Goal: Information Seeking & Learning: Learn about a topic

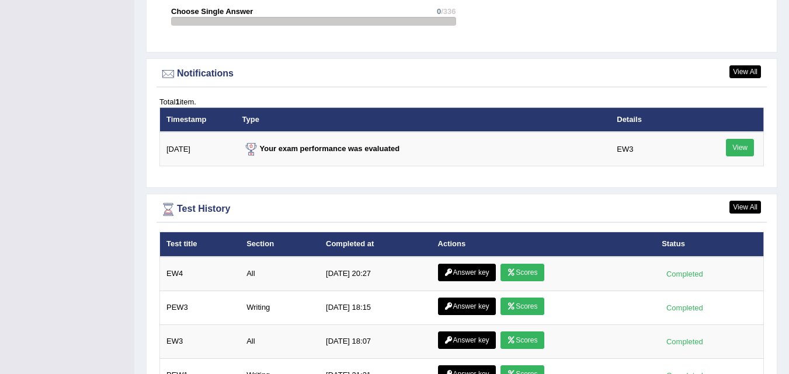
scroll to position [1378, 0]
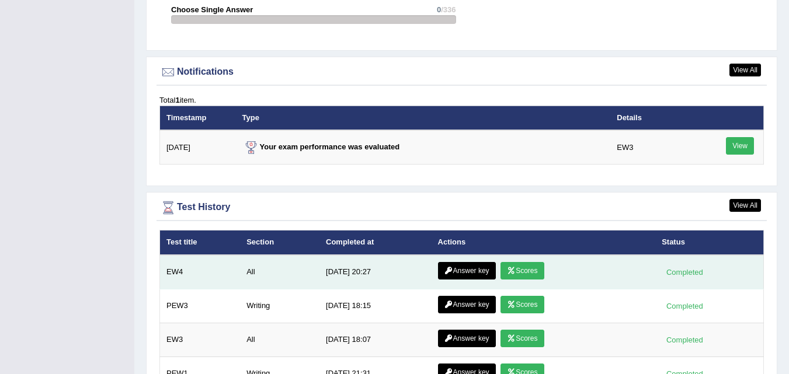
click at [519, 262] on link "Scores" at bounding box center [521, 271] width 43 height 18
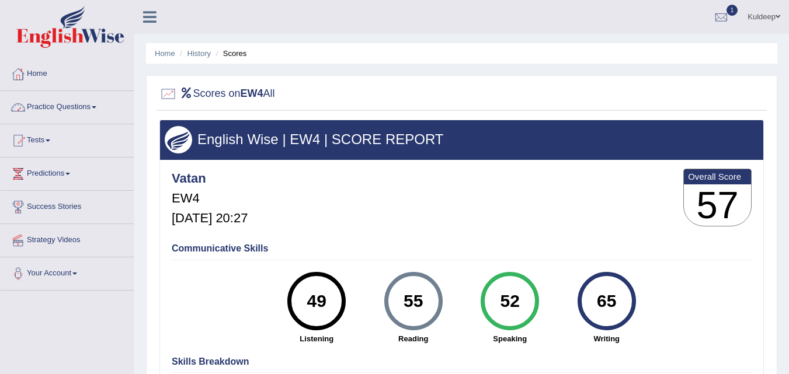
click at [96, 108] on span at bounding box center [94, 107] width 5 height 2
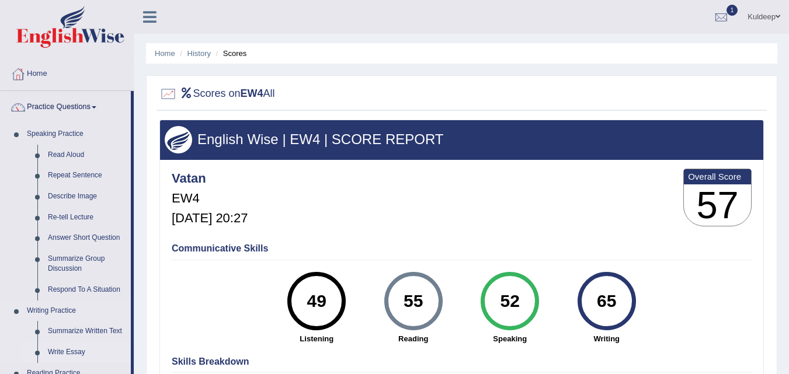
click at [68, 354] on link "Write Essay" at bounding box center [87, 352] width 88 height 21
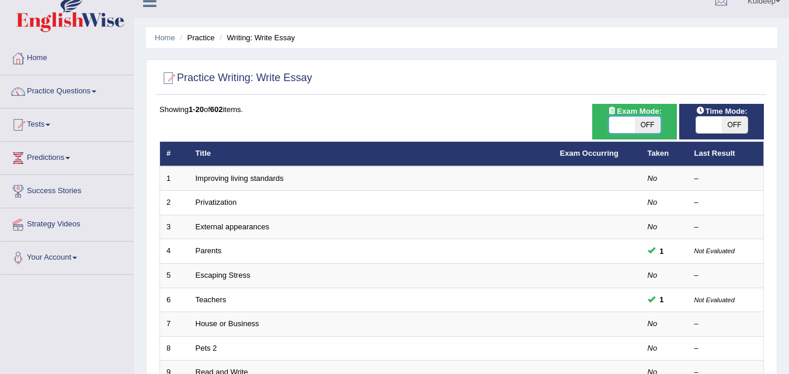
click at [614, 125] on span at bounding box center [622, 125] width 26 height 16
checkbox input "true"
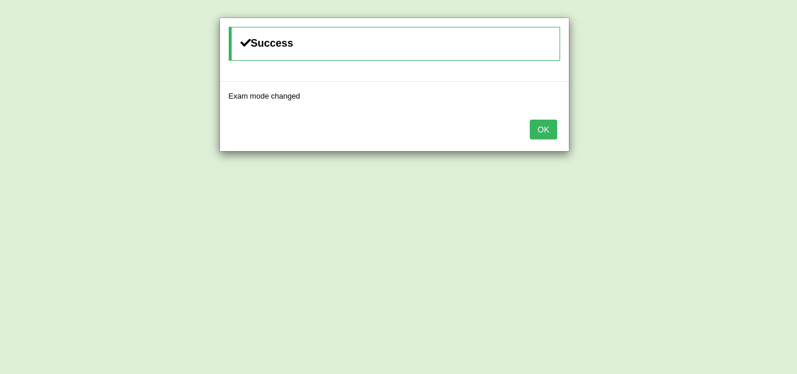
click at [551, 127] on button "OK" at bounding box center [543, 130] width 27 height 20
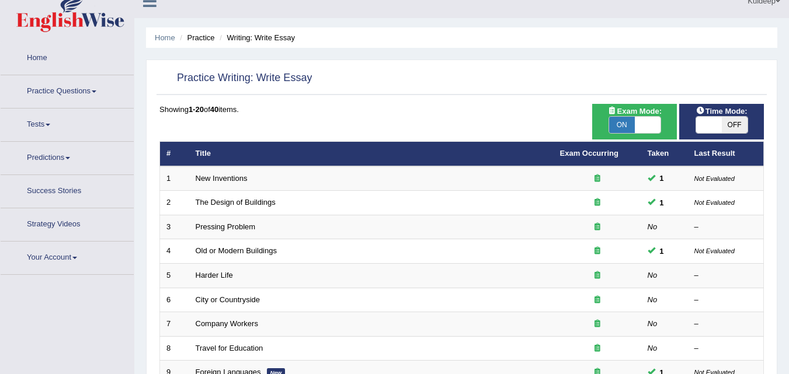
click at [700, 121] on span at bounding box center [709, 125] width 26 height 16
checkbox input "true"
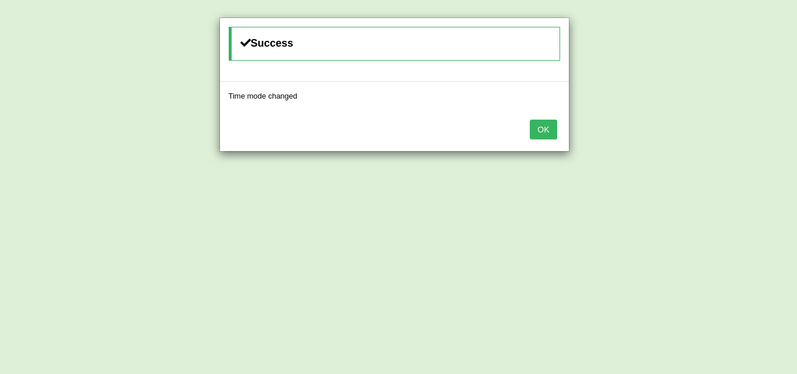
click at [552, 130] on button "OK" at bounding box center [543, 130] width 27 height 20
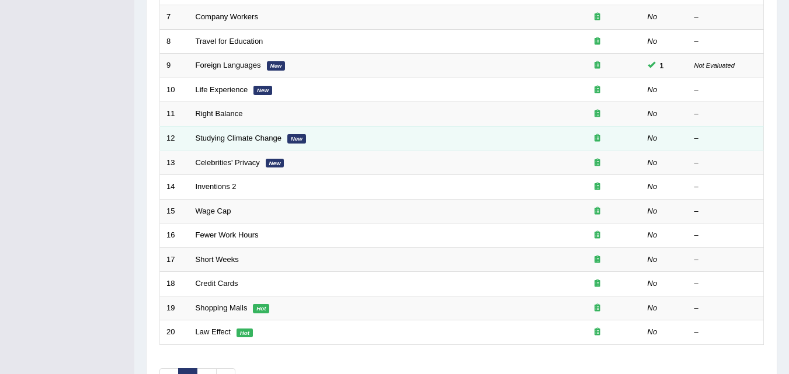
scroll to position [323, 0]
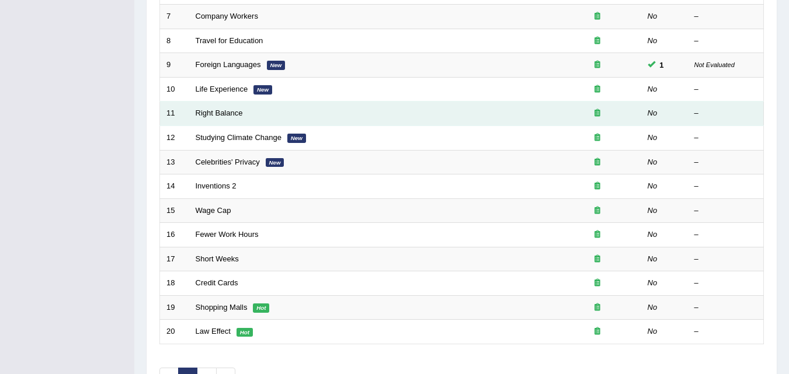
click at [234, 118] on td "Right Balance" at bounding box center [371, 114] width 364 height 25
click at [593, 113] on div at bounding box center [597, 113] width 75 height 11
click at [216, 112] on link "Right Balance" at bounding box center [219, 113] width 47 height 9
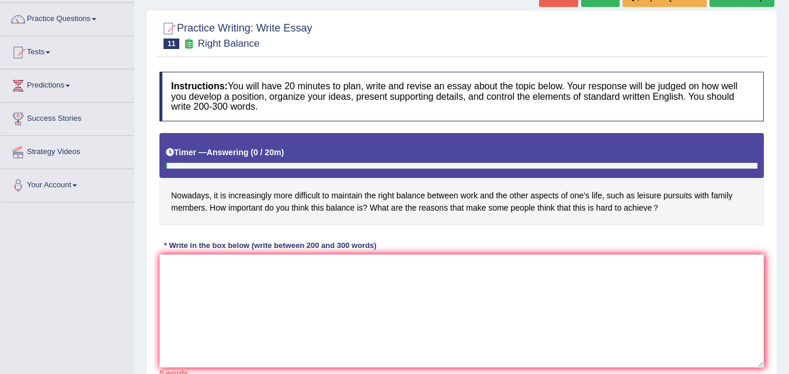
scroll to position [89, 0]
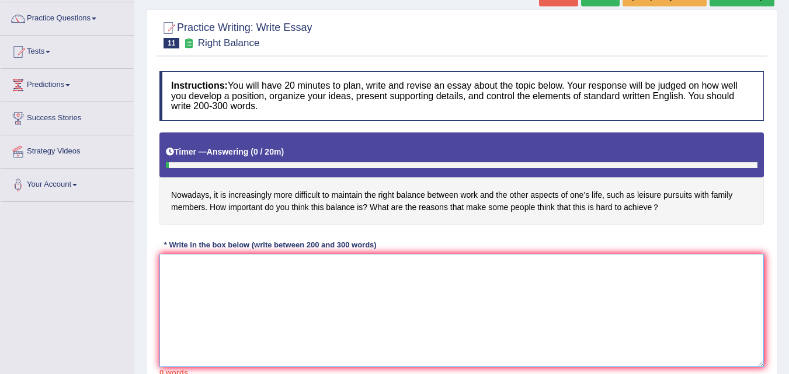
click at [173, 262] on textarea at bounding box center [461, 310] width 604 height 113
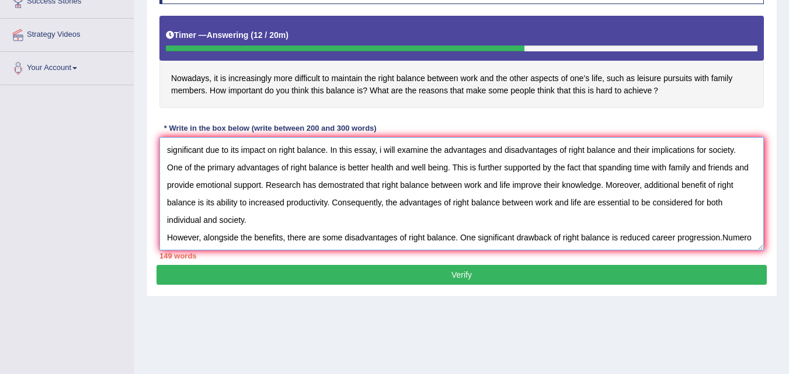
scroll to position [27, 0]
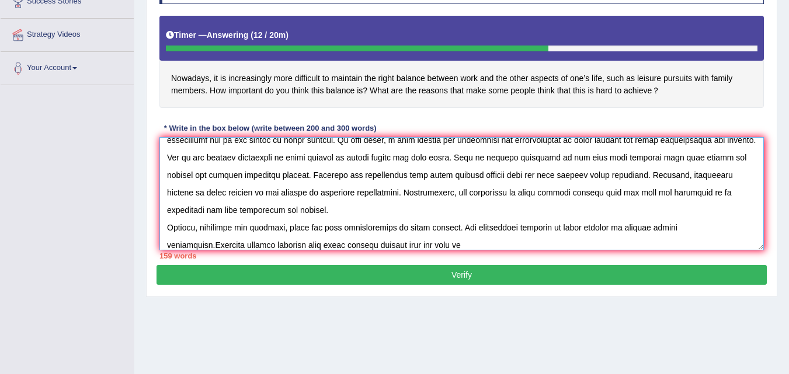
click at [212, 246] on textarea at bounding box center [461, 193] width 604 height 113
click at [420, 245] on textarea at bounding box center [461, 193] width 604 height 113
click at [328, 246] on textarea at bounding box center [461, 193] width 604 height 113
click at [410, 245] on textarea at bounding box center [461, 193] width 604 height 113
click at [462, 246] on textarea at bounding box center [461, 193] width 604 height 113
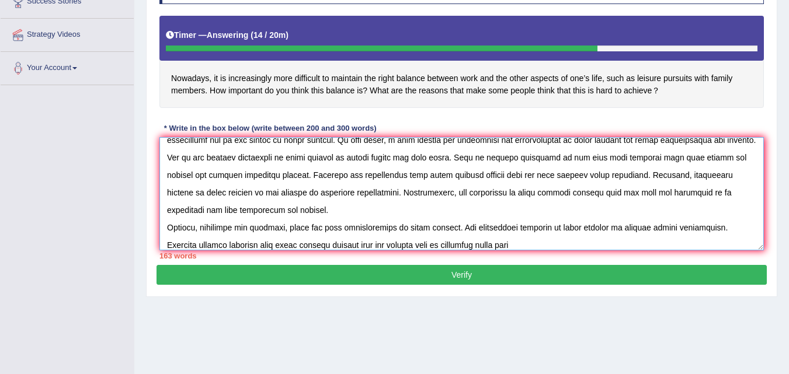
click at [525, 244] on textarea at bounding box center [461, 193] width 604 height 113
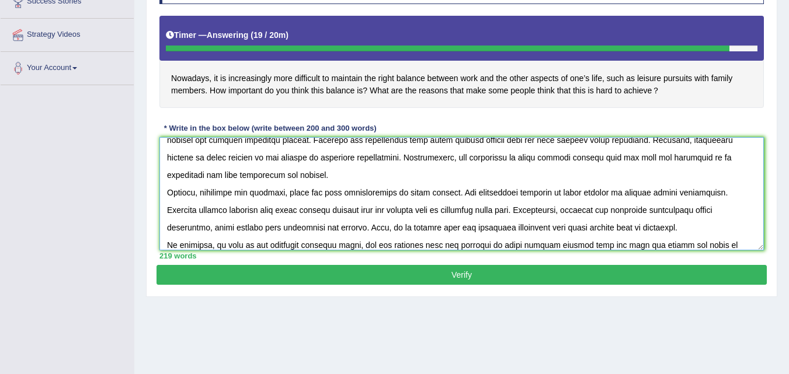
scroll to position [80, 0]
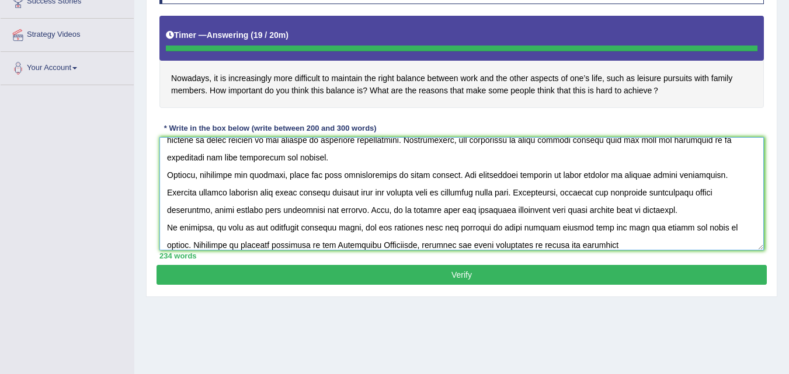
type textarea "The increasing influence of right balance between work and other aspects ofone'…"
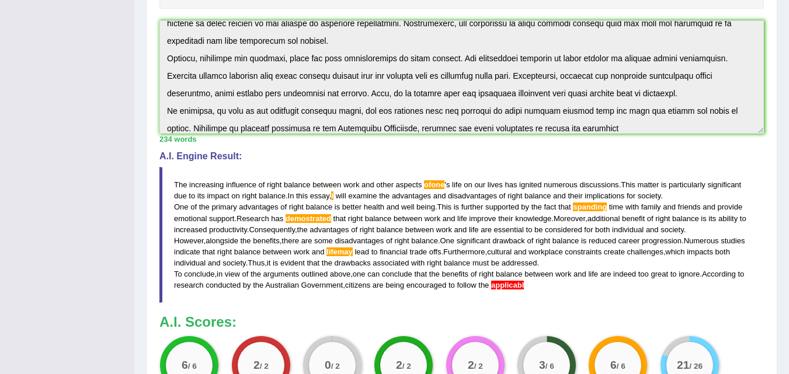
scroll to position [305, 0]
drag, startPoint x: 173, startPoint y: 181, endPoint x: 164, endPoint y: 215, distance: 35.7
click at [164, 217] on blockquote "The increasing influence of right balance between work and other aspects ofone …" at bounding box center [461, 234] width 604 height 136
click at [173, 180] on blockquote "The increasing influence of right balance between work and other aspects ofone …" at bounding box center [461, 234] width 604 height 136
drag, startPoint x: 173, startPoint y: 180, endPoint x: 259, endPoint y: 255, distance: 113.4
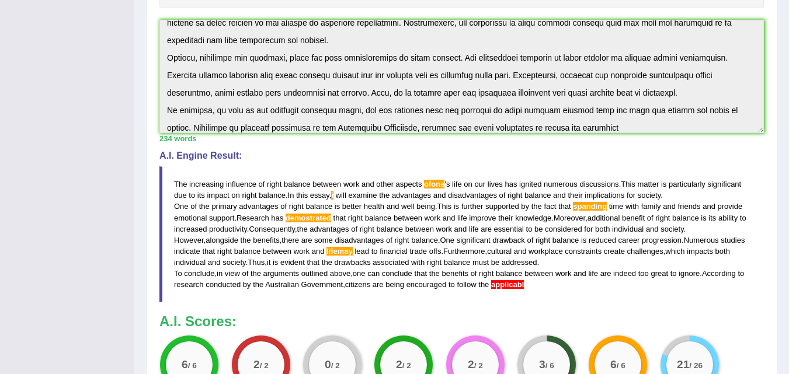
click at [259, 255] on blockquote "The increasing influence of right balance between work and other aspects ofone …" at bounding box center [461, 234] width 604 height 136
click at [187, 182] on blockquote "The increasing influence of right balance between work and other aspects ofone …" at bounding box center [461, 234] width 604 height 136
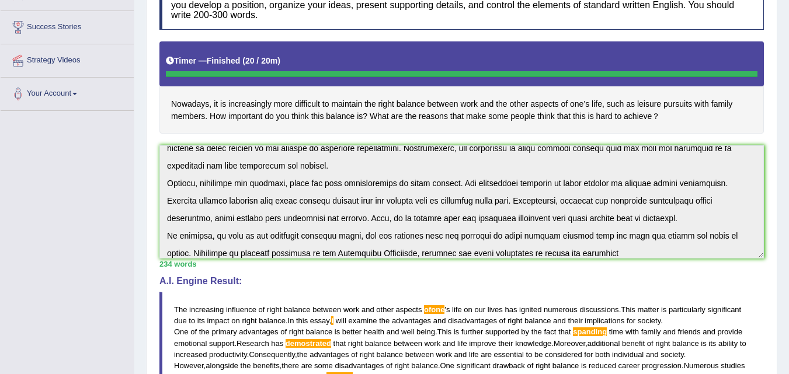
scroll to position [178, 0]
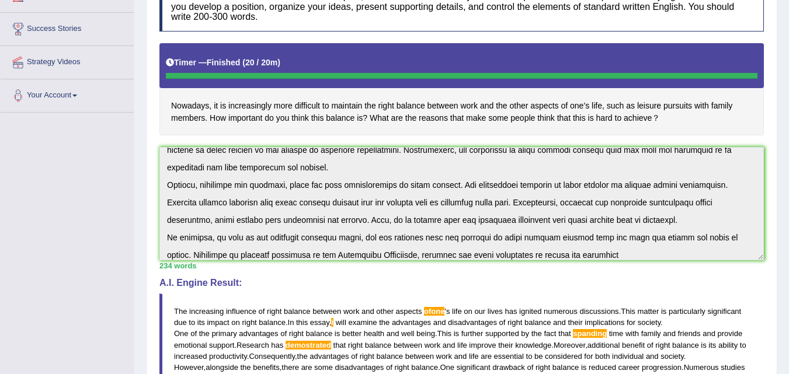
click at [161, 141] on div "Instructions: You will have 20 minutes to plan, write and revise an essay about…" at bounding box center [461, 259] width 610 height 566
click at [218, 224] on div "Instructions: You will have 20 minutes to plan, write and revise an essay about…" at bounding box center [461, 259] width 610 height 566
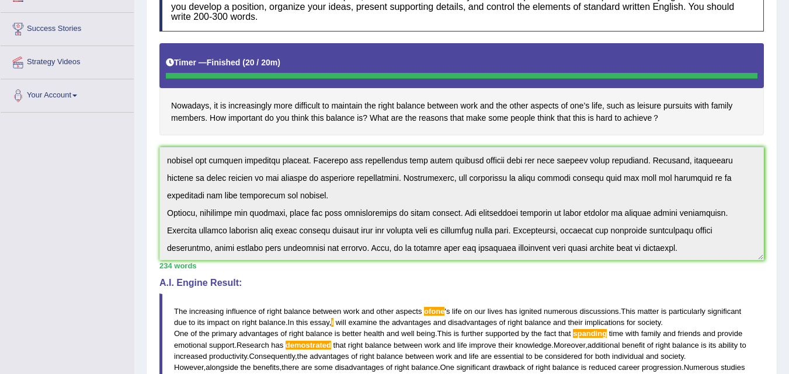
scroll to position [88, 0]
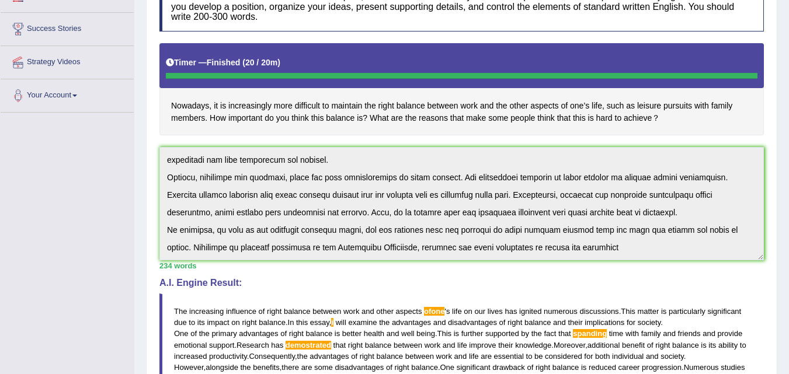
drag, startPoint x: 161, startPoint y: 141, endPoint x: 743, endPoint y: 346, distance: 617.1
click at [743, 346] on div "Instructions: You will have 20 minutes to plan, write and revise an essay about…" at bounding box center [461, 259] width 610 height 566
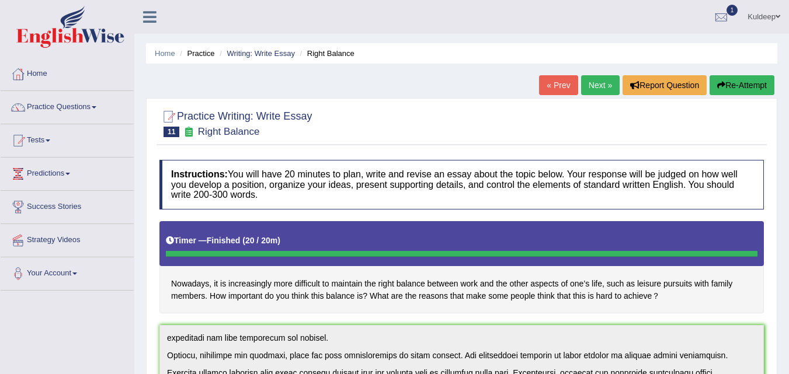
click at [748, 89] on button "Re-Attempt" at bounding box center [741, 85] width 65 height 20
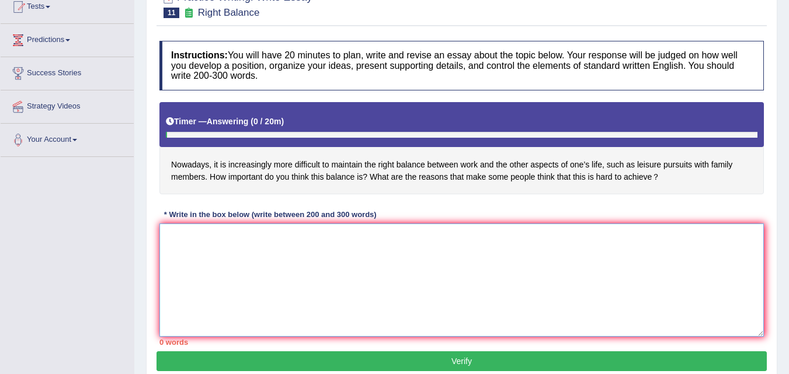
click at [213, 260] on textarea at bounding box center [461, 280] width 604 height 113
paste textarea "The increasing influence of right balance between work and other aspects ofone'…"
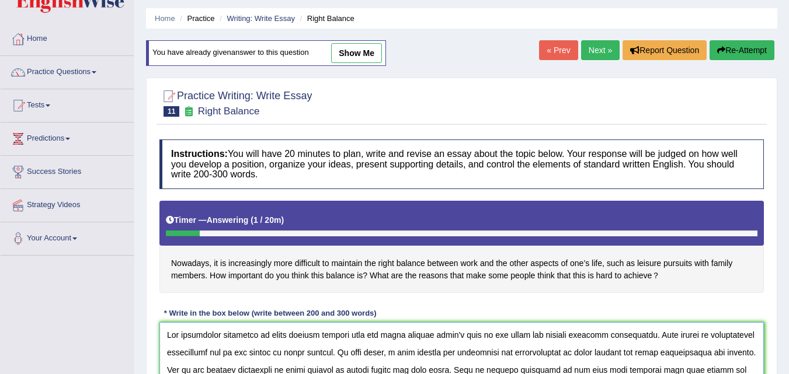
scroll to position [34, 0]
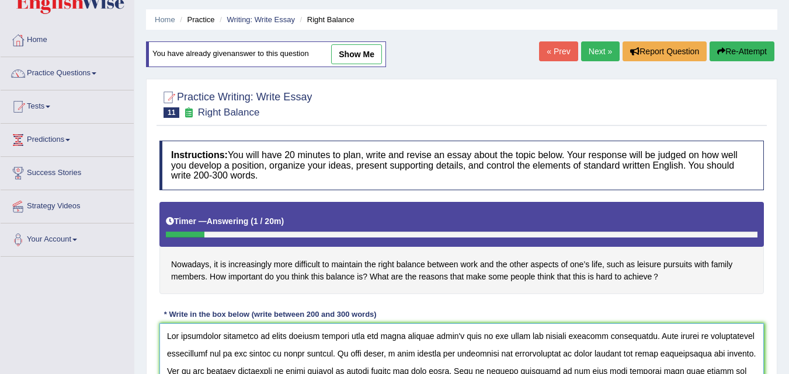
click at [443, 336] on textarea at bounding box center [461, 379] width 604 height 113
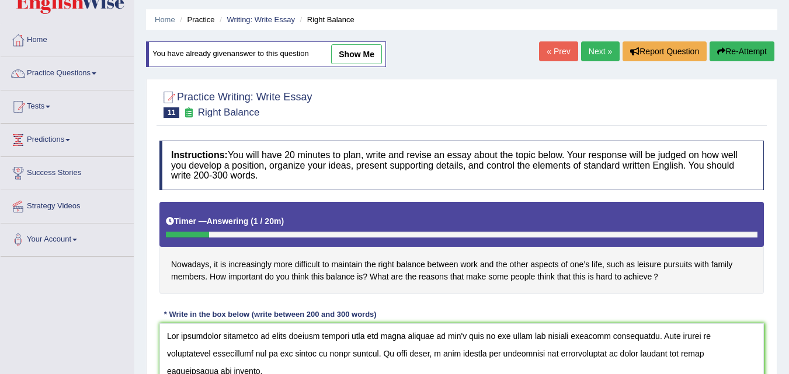
click at [367, 57] on link "show me" at bounding box center [356, 54] width 51 height 20
type textarea "The increasing influence of right balance between work and other aspects ofone'…"
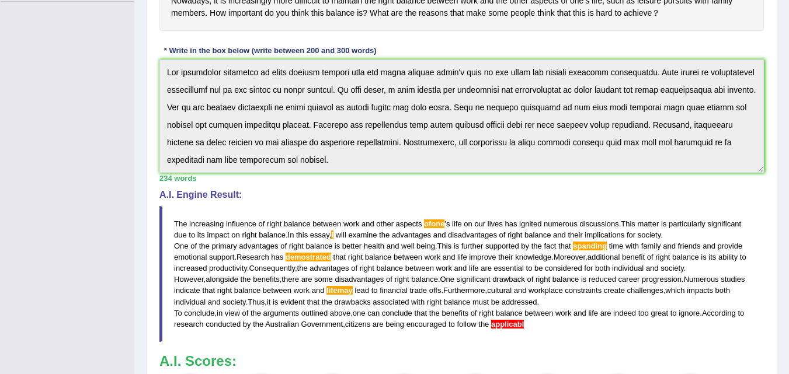
scroll to position [290, 0]
click at [589, 247] on span "spanding" at bounding box center [590, 245] width 34 height 9
click at [598, 245] on span "spanding" at bounding box center [590, 245] width 34 height 9
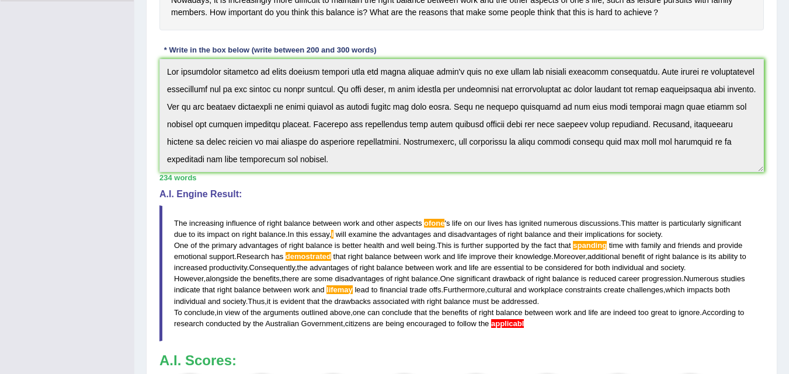
click at [598, 245] on span "spanding" at bounding box center [590, 245] width 34 height 9
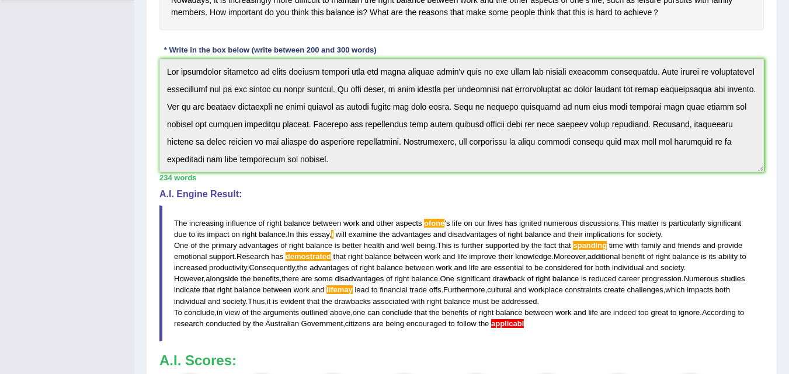
click at [592, 247] on span "spanding" at bounding box center [590, 245] width 34 height 9
click at [592, 246] on span "spanding" at bounding box center [590, 245] width 34 height 9
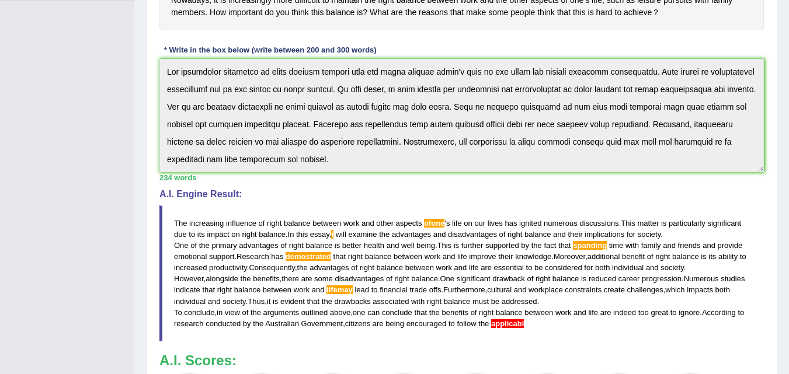
click at [598, 246] on span "spanding" at bounding box center [590, 245] width 34 height 9
click at [575, 248] on span "spanding" at bounding box center [590, 245] width 34 height 9
click at [584, 239] on blockquote "The increasing influence of right balance between work and other aspects ofone …" at bounding box center [461, 273] width 604 height 136
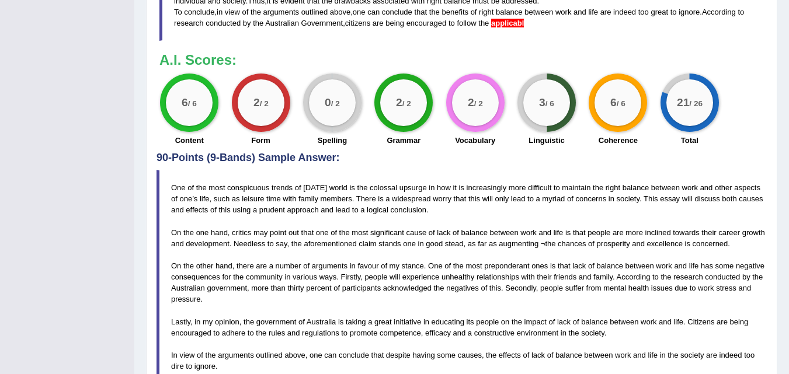
scroll to position [656, 0]
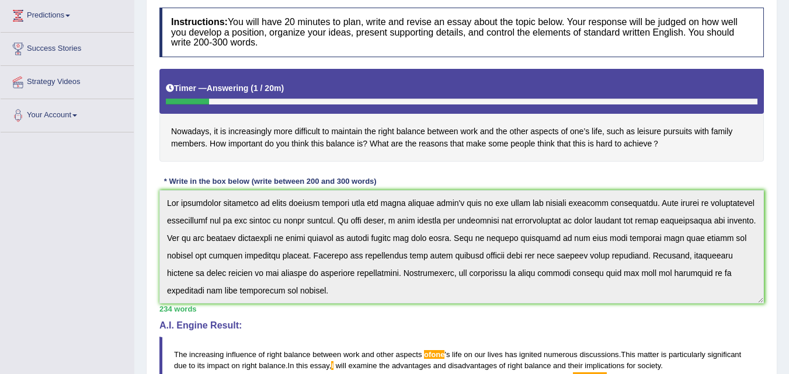
scroll to position [0, 0]
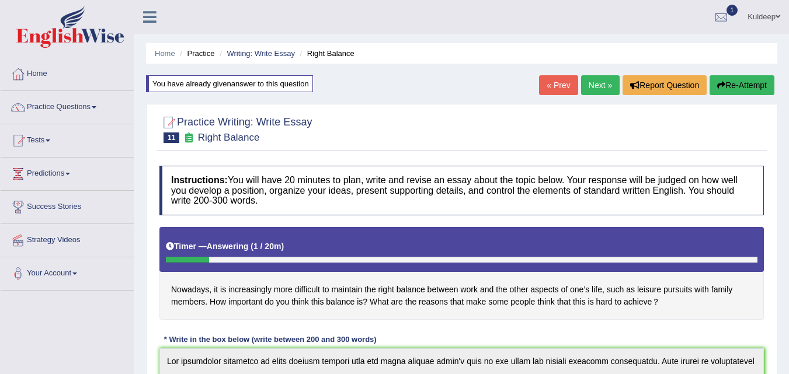
click at [729, 82] on button "Re-Attempt" at bounding box center [741, 85] width 65 height 20
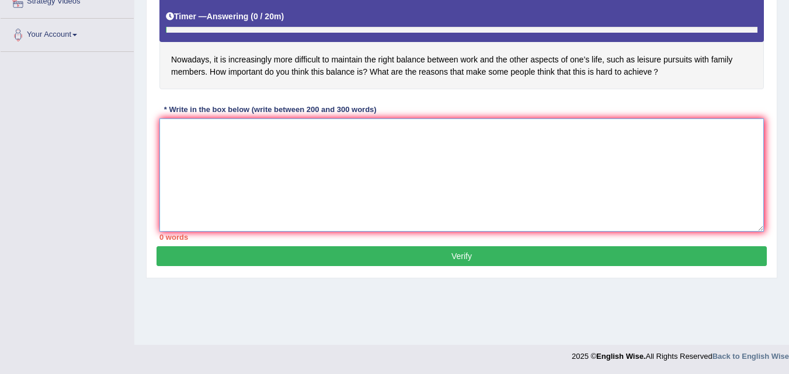
click at [221, 146] on textarea at bounding box center [461, 175] width 604 height 113
paste textarea "The increasing influence of right balance between work and other aspects ofone'…"
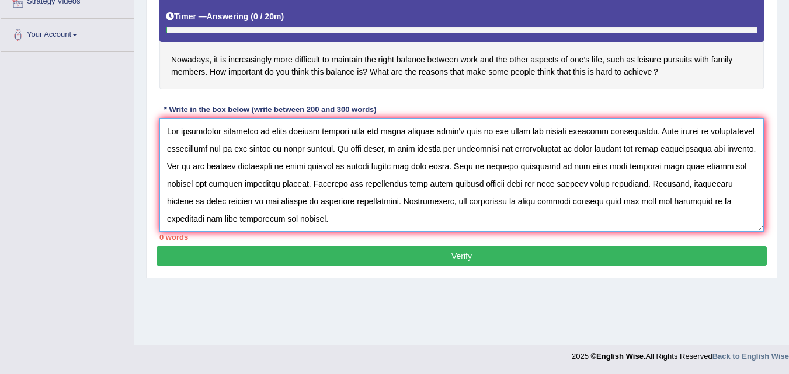
scroll to position [80, 0]
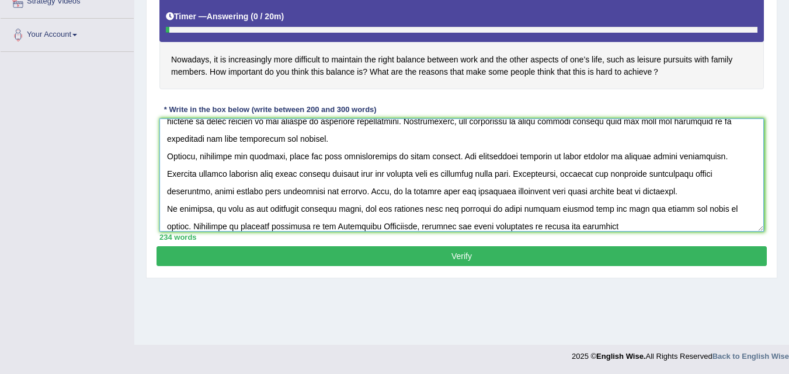
click at [407, 175] on textarea at bounding box center [461, 175] width 604 height 113
click at [409, 175] on textarea at bounding box center [461, 175] width 604 height 113
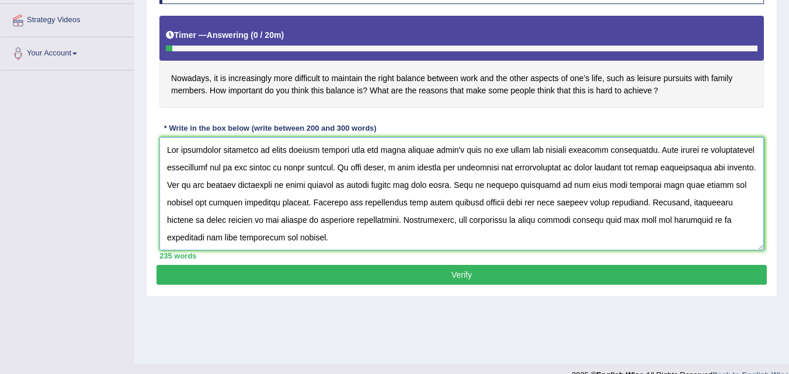
scroll to position [215, 0]
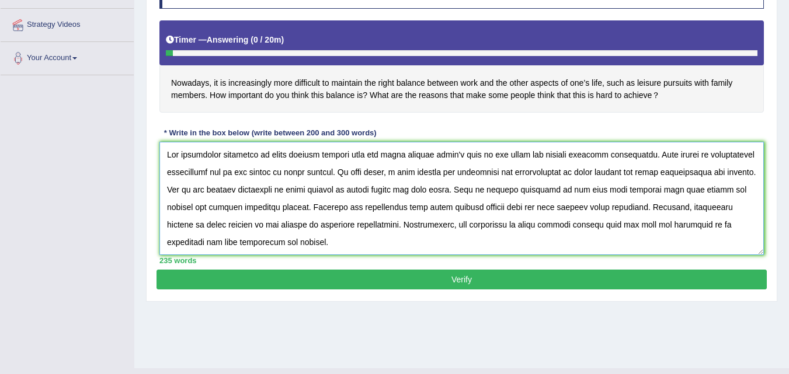
click at [442, 156] on textarea at bounding box center [461, 198] width 604 height 113
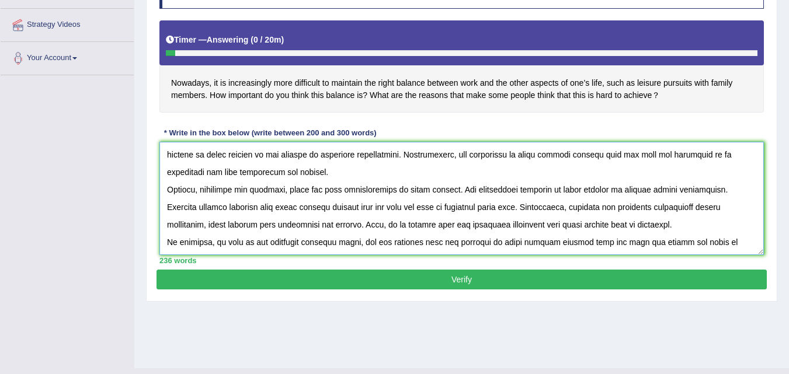
scroll to position [239, 0]
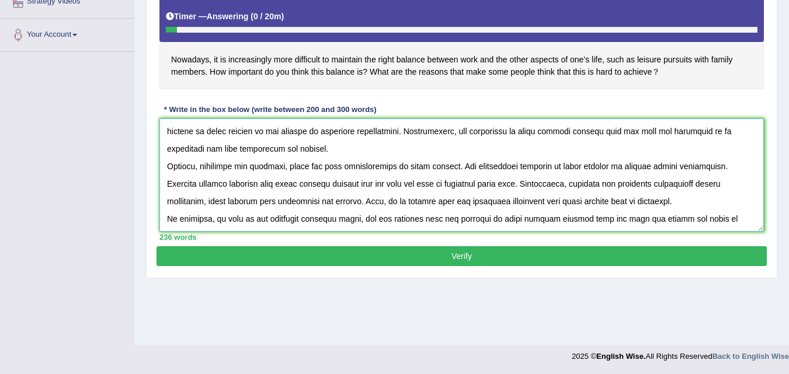
click at [601, 218] on textarea at bounding box center [461, 175] width 604 height 113
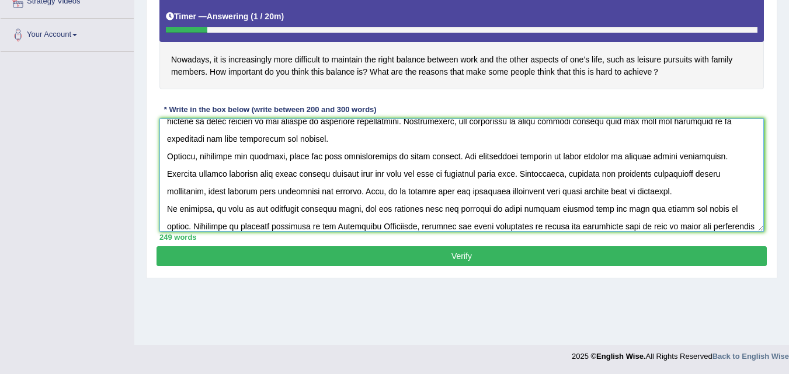
type textarea "The increasing influence of right balance between work and other aspects of one…"
click at [468, 256] on button "Verify" at bounding box center [461, 256] width 610 height 20
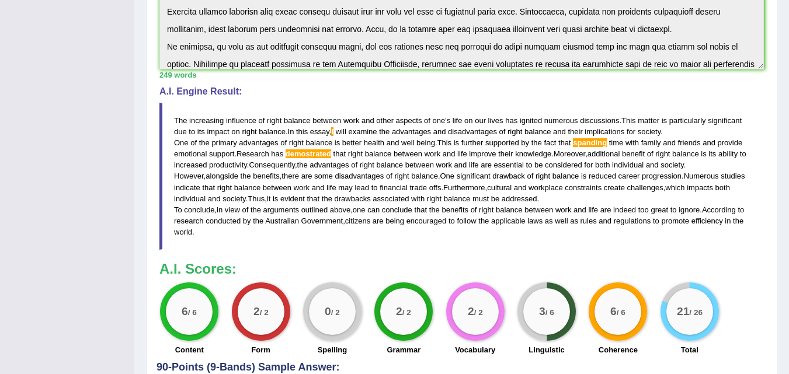
scroll to position [330, 0]
click at [578, 144] on span "spanding" at bounding box center [590, 142] width 34 height 9
click at [322, 152] on span "demostrated" at bounding box center [308, 153] width 46 height 9
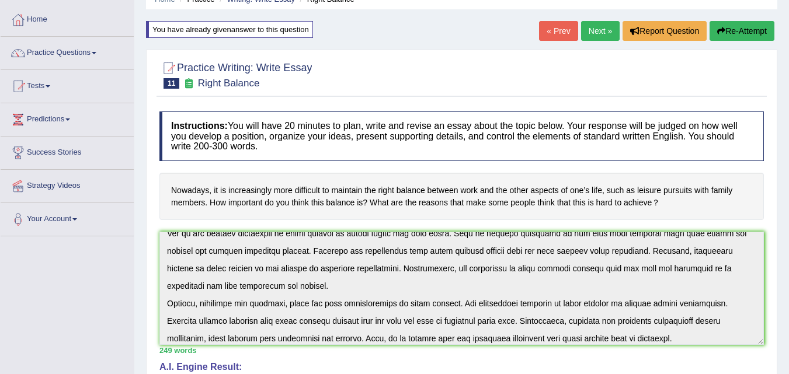
scroll to position [105, 0]
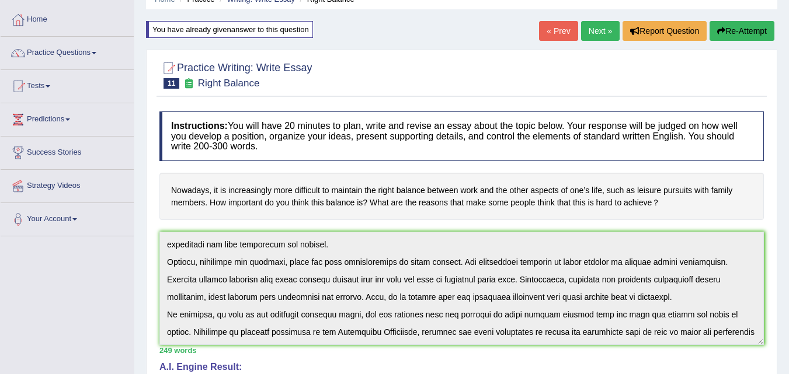
click at [629, 350] on div "Instructions: You will have 20 minutes to plan, write and revise an essay about…" at bounding box center [461, 371] width 610 height 531
